Goal: Navigation & Orientation: Find specific page/section

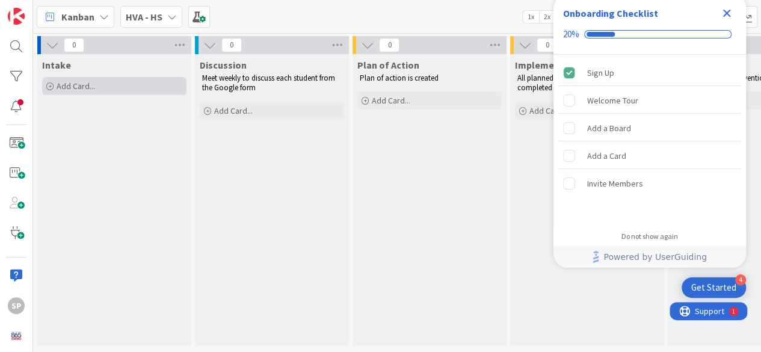
click at [72, 87] on span "Add Card..." at bounding box center [76, 86] width 38 height 11
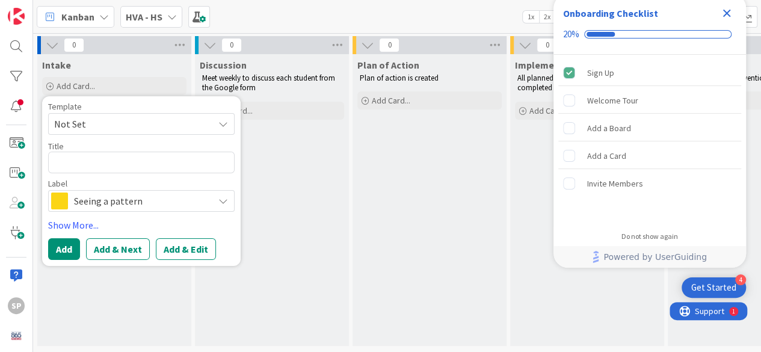
click at [168, 14] on icon at bounding box center [172, 17] width 10 height 10
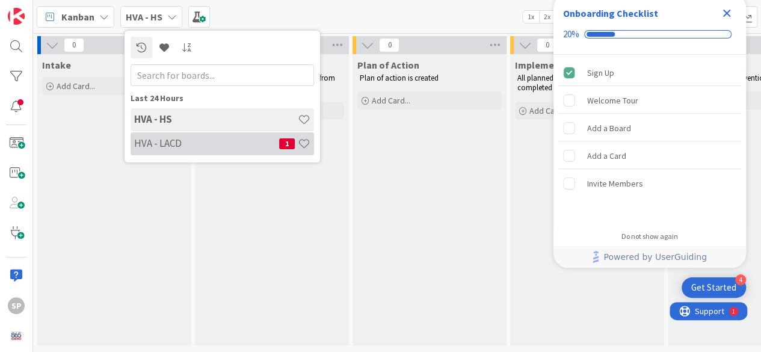
click at [174, 142] on h4 "HVA - LACD" at bounding box center [206, 143] width 145 height 12
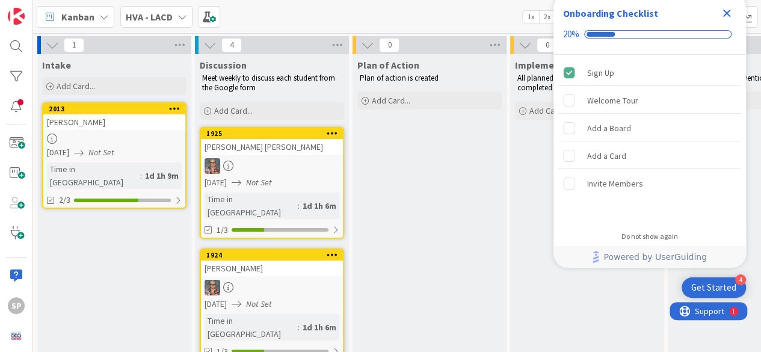
click at [118, 128] on div "[PERSON_NAME]" at bounding box center [114, 122] width 142 height 16
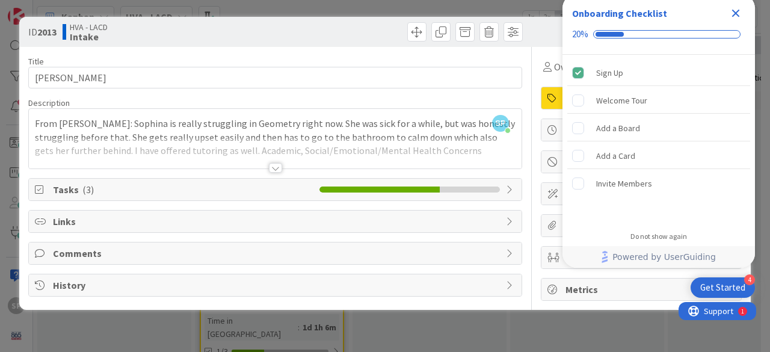
click at [274, 169] on div at bounding box center [275, 168] width 13 height 10
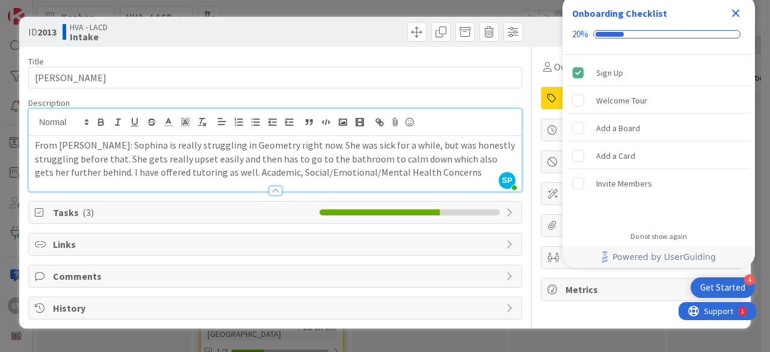
click at [543, 34] on div at bounding box center [634, 32] width 213 height 14
click at [549, 4] on div "ID 2013 HVA - LACD Intake Title 9 / 128 [PERSON_NAME] Description SP [PERSON_NA…" at bounding box center [385, 176] width 770 height 352
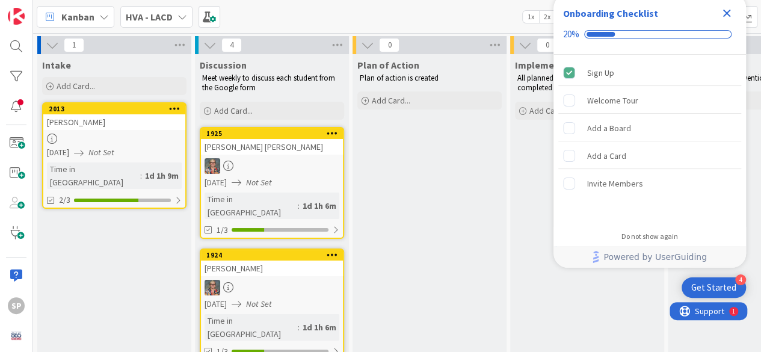
click at [165, 14] on b "HVA - LACD" at bounding box center [149, 17] width 47 height 12
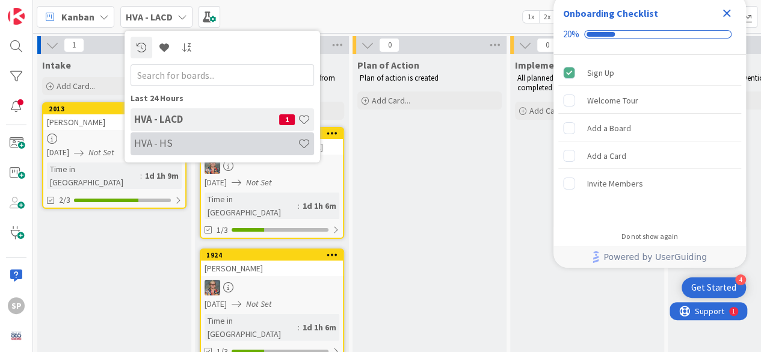
click at [168, 144] on h4 "HVA - HS" at bounding box center [216, 143] width 164 height 12
